Goal: Transaction & Acquisition: Purchase product/service

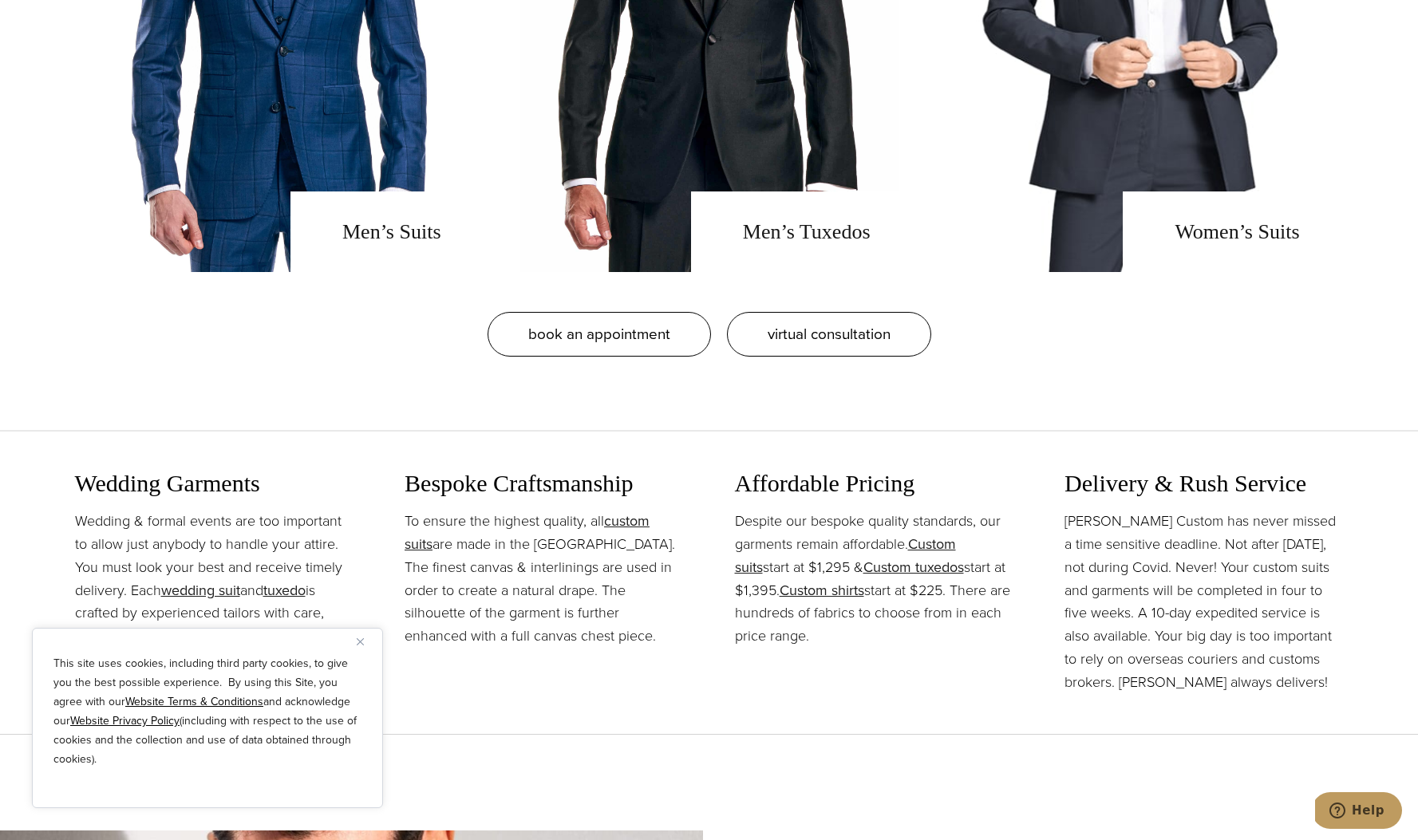
scroll to position [1661, 0]
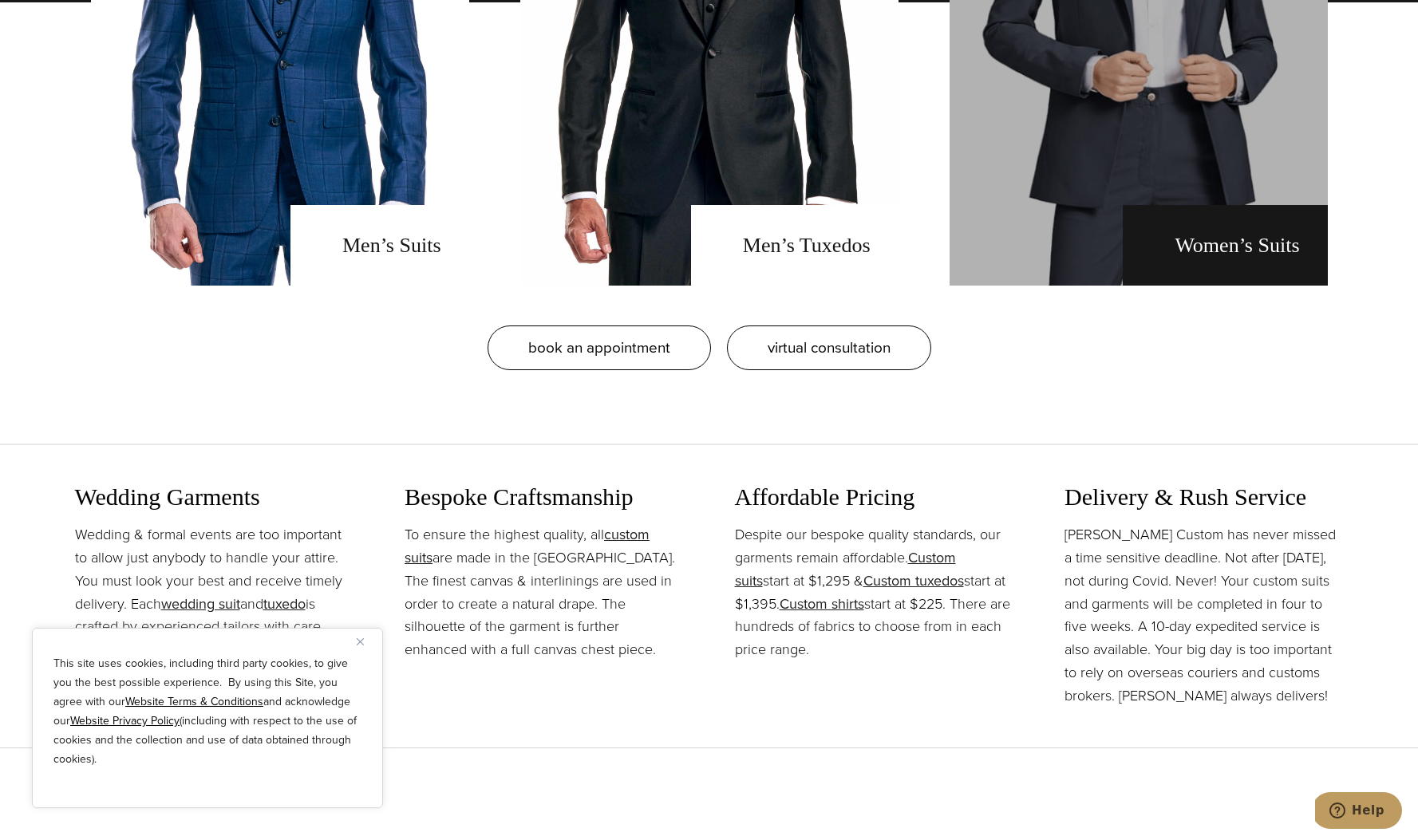
click at [1195, 223] on link "Women's Suits" at bounding box center [1139, 2] width 379 height 567
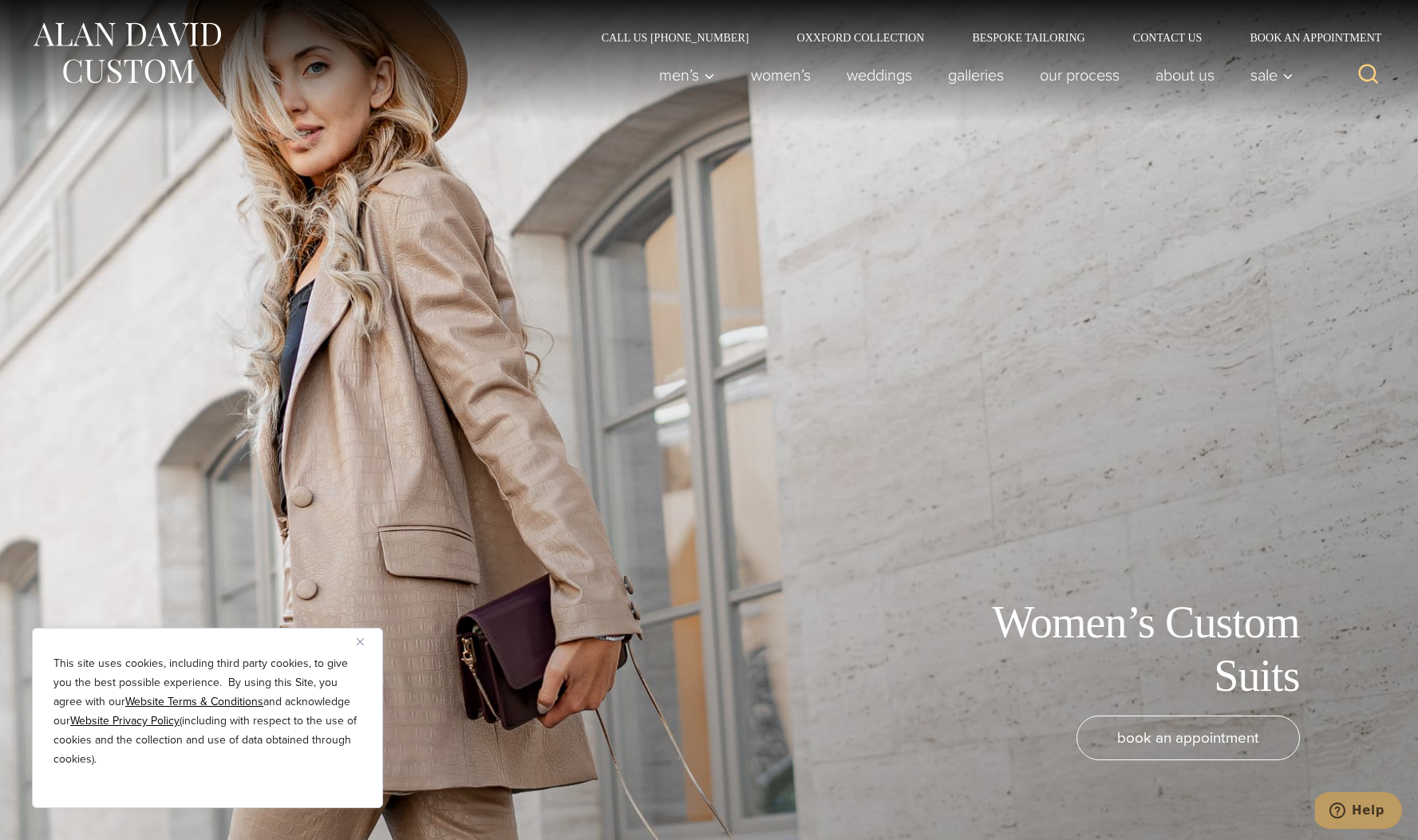
click at [362, 639] on img "Close" at bounding box center [360, 641] width 7 height 7
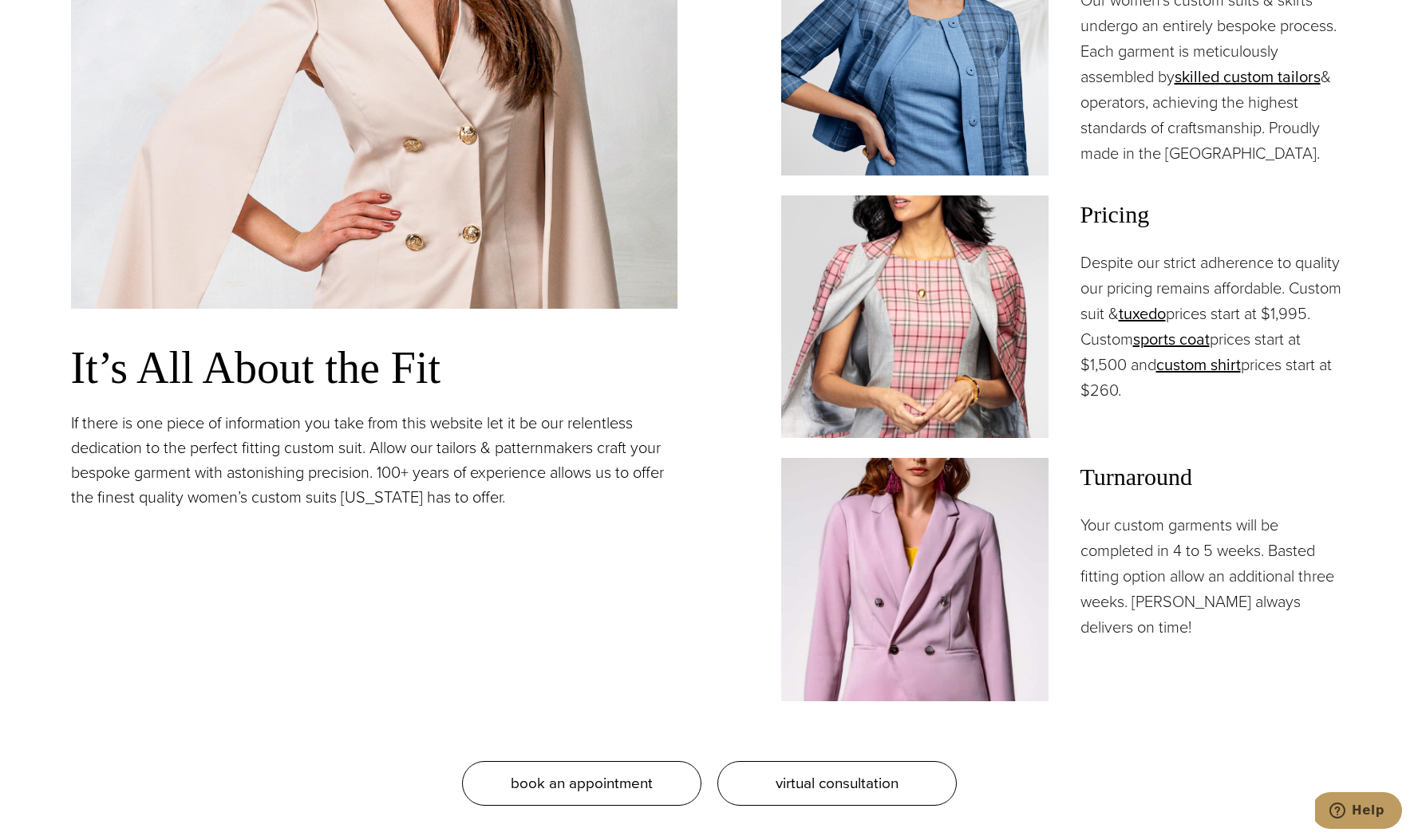
scroll to position [1562, 0]
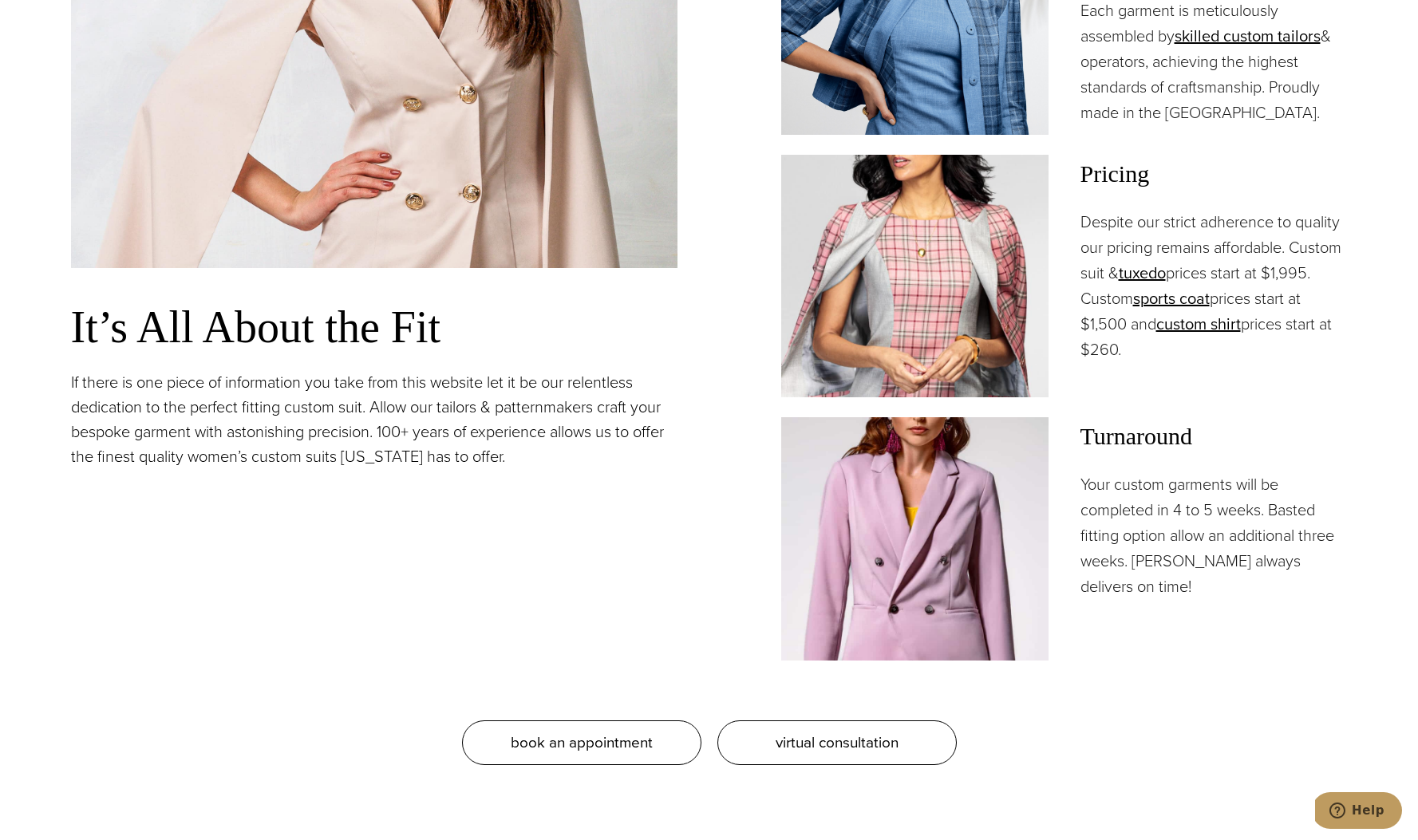
click at [873, 526] on img at bounding box center [914, 538] width 267 height 243
click at [965, 476] on img at bounding box center [914, 538] width 267 height 243
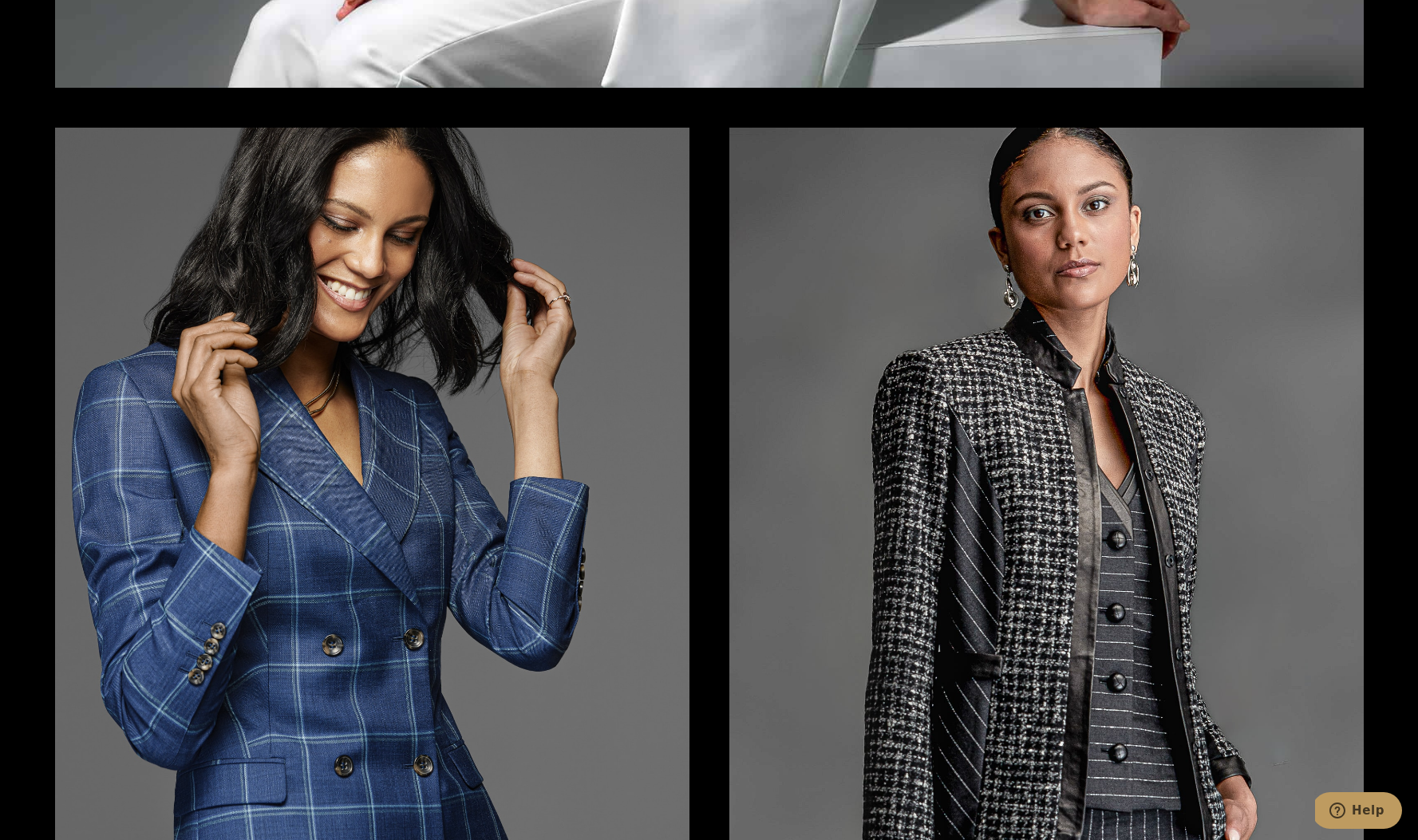
scroll to position [3183, 0]
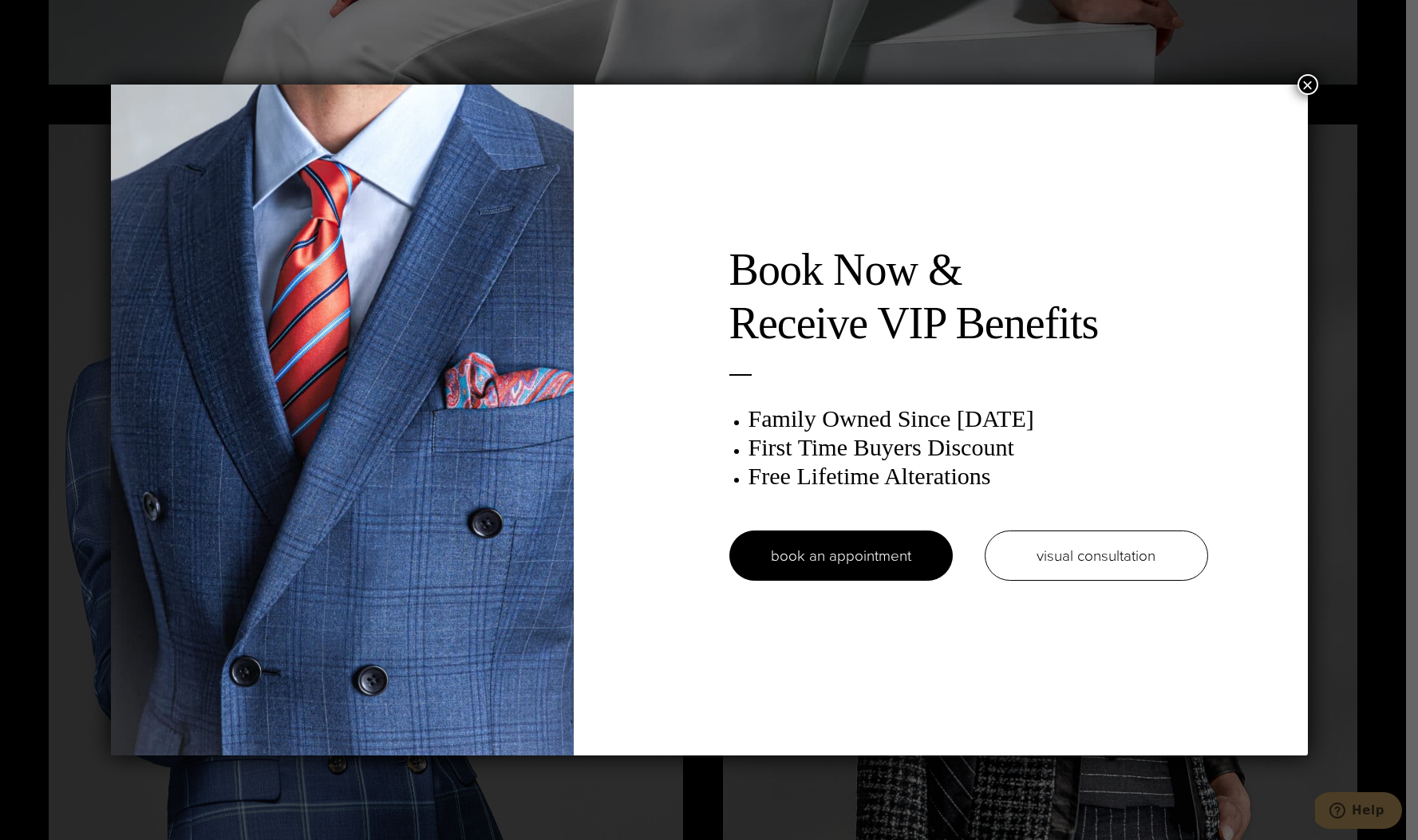
click at [1311, 77] on button "×" at bounding box center [1308, 84] width 21 height 21
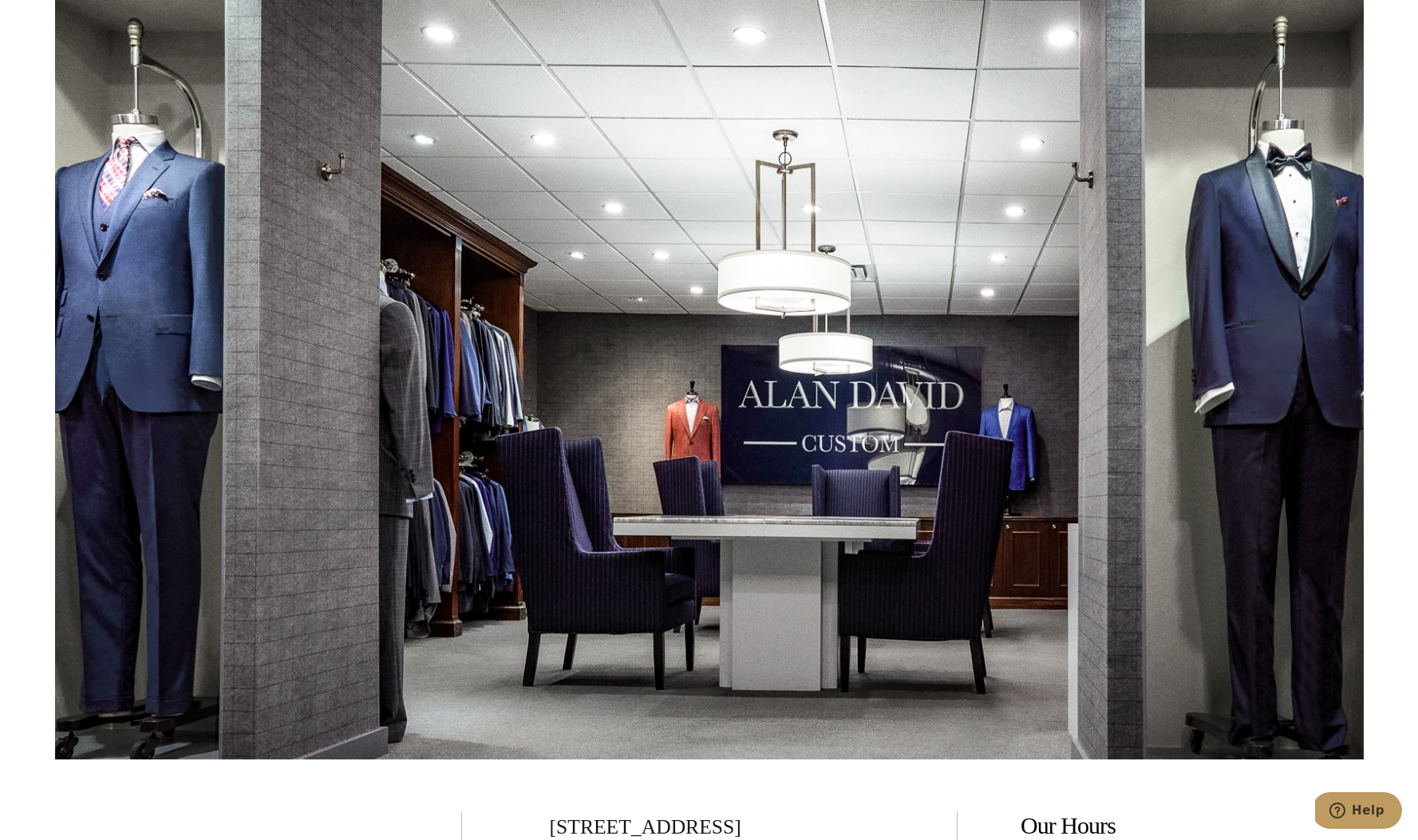
scroll to position [9790, 0]
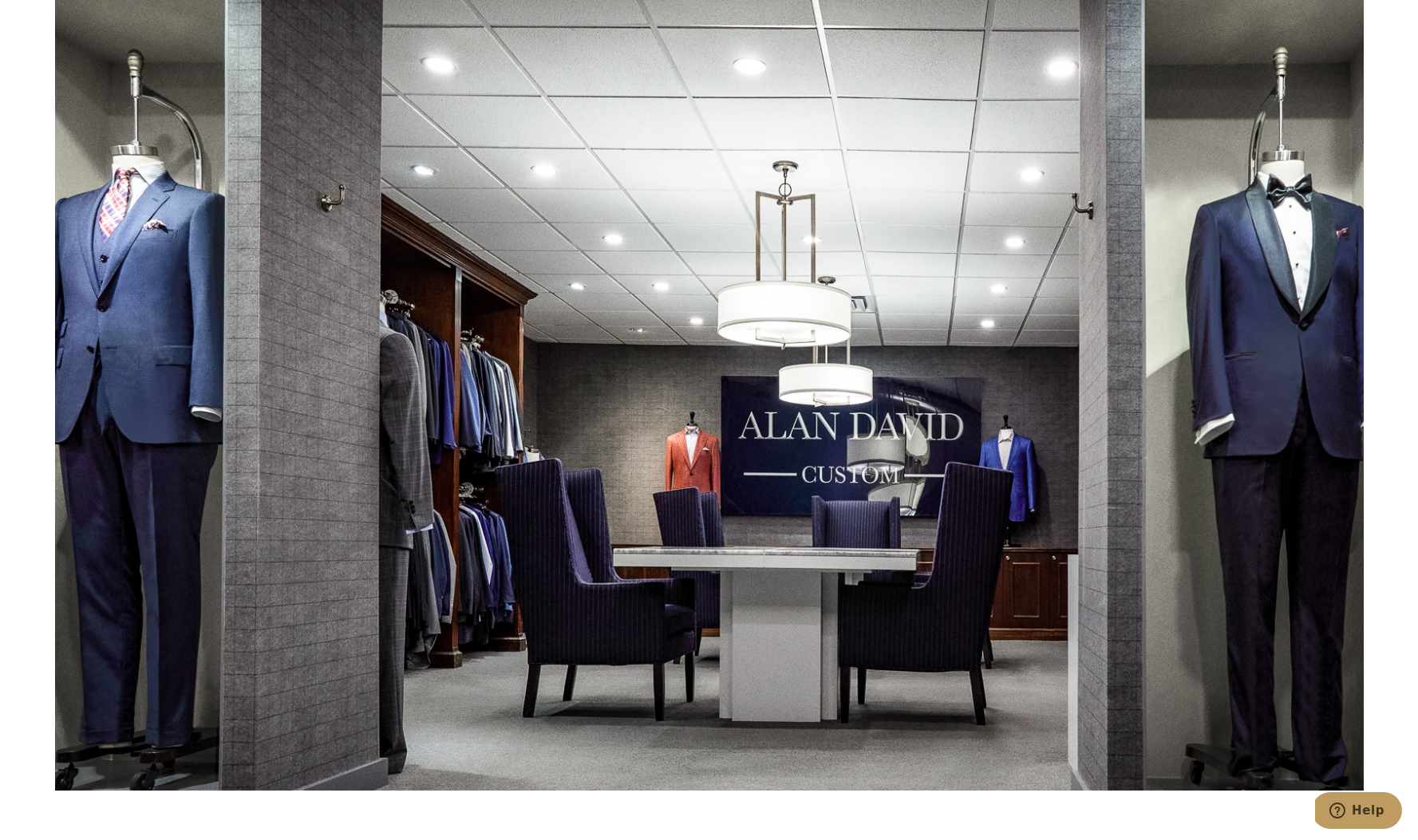
drag, startPoint x: 734, startPoint y: 466, endPoint x: 622, endPoint y: 24, distance: 456.0
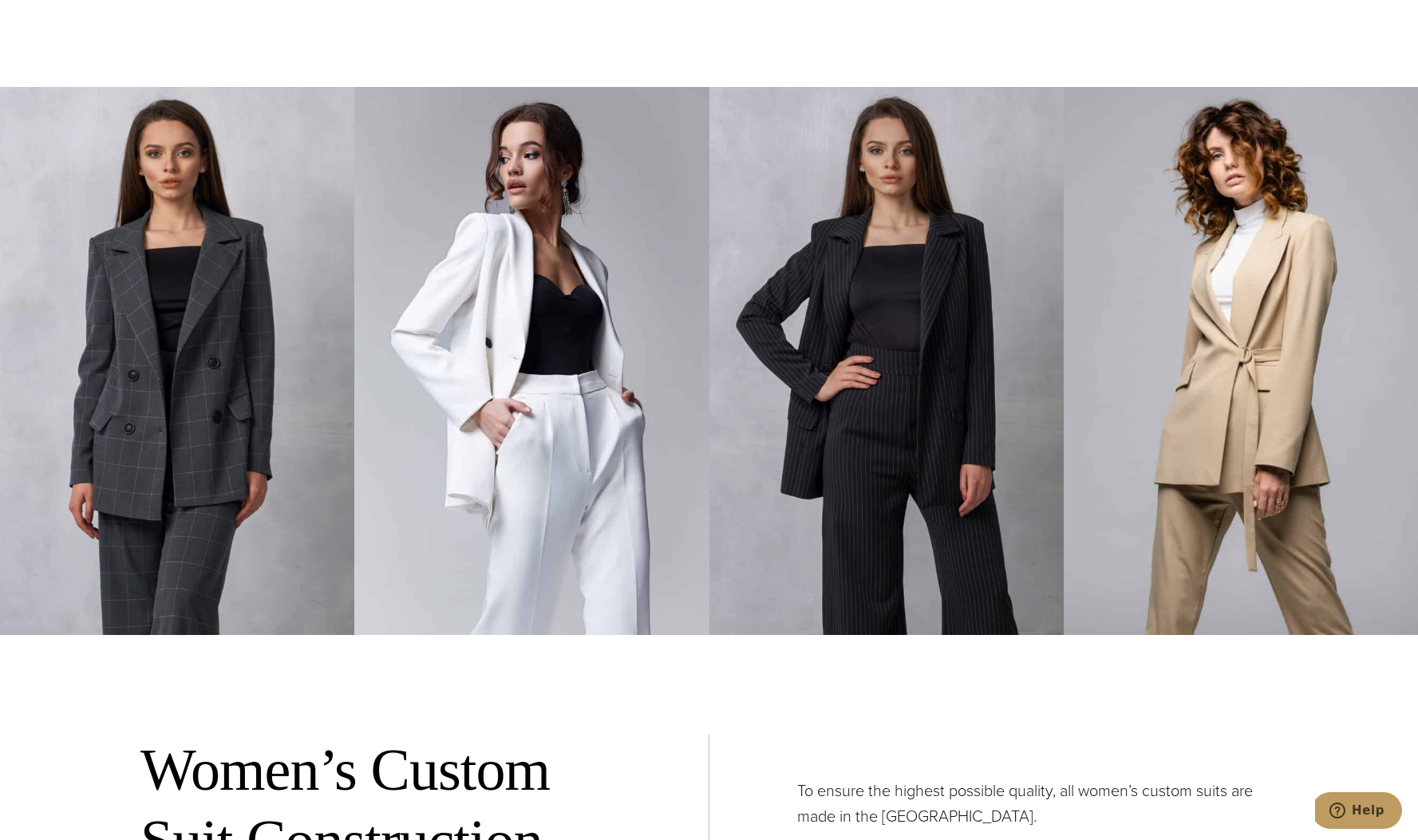
scroll to position [5775, 0]
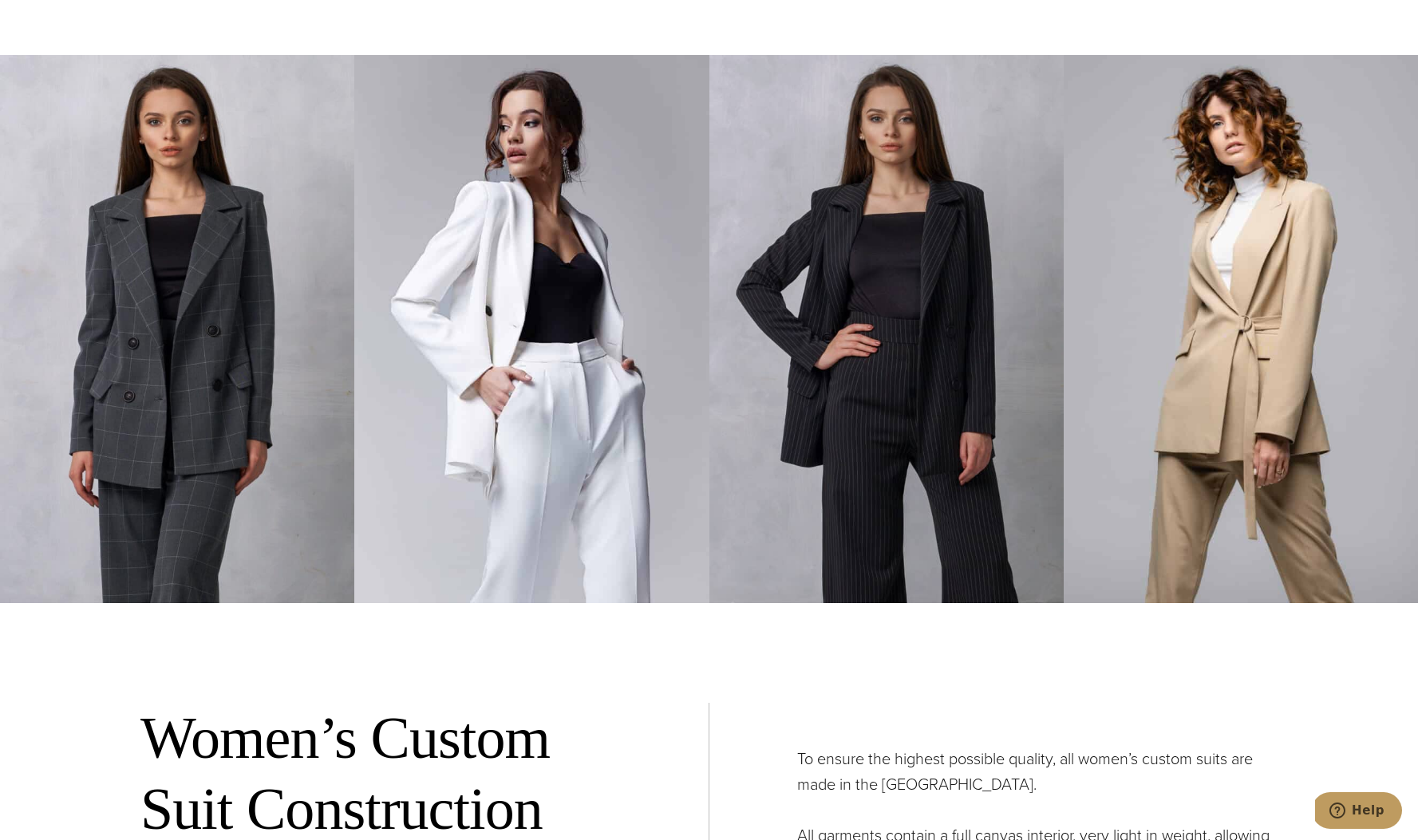
drag, startPoint x: 218, startPoint y: 554, endPoint x: 1402, endPoint y: 474, distance: 1186.7
